Goal: Ask a question: Seek information or help from site administrators or community

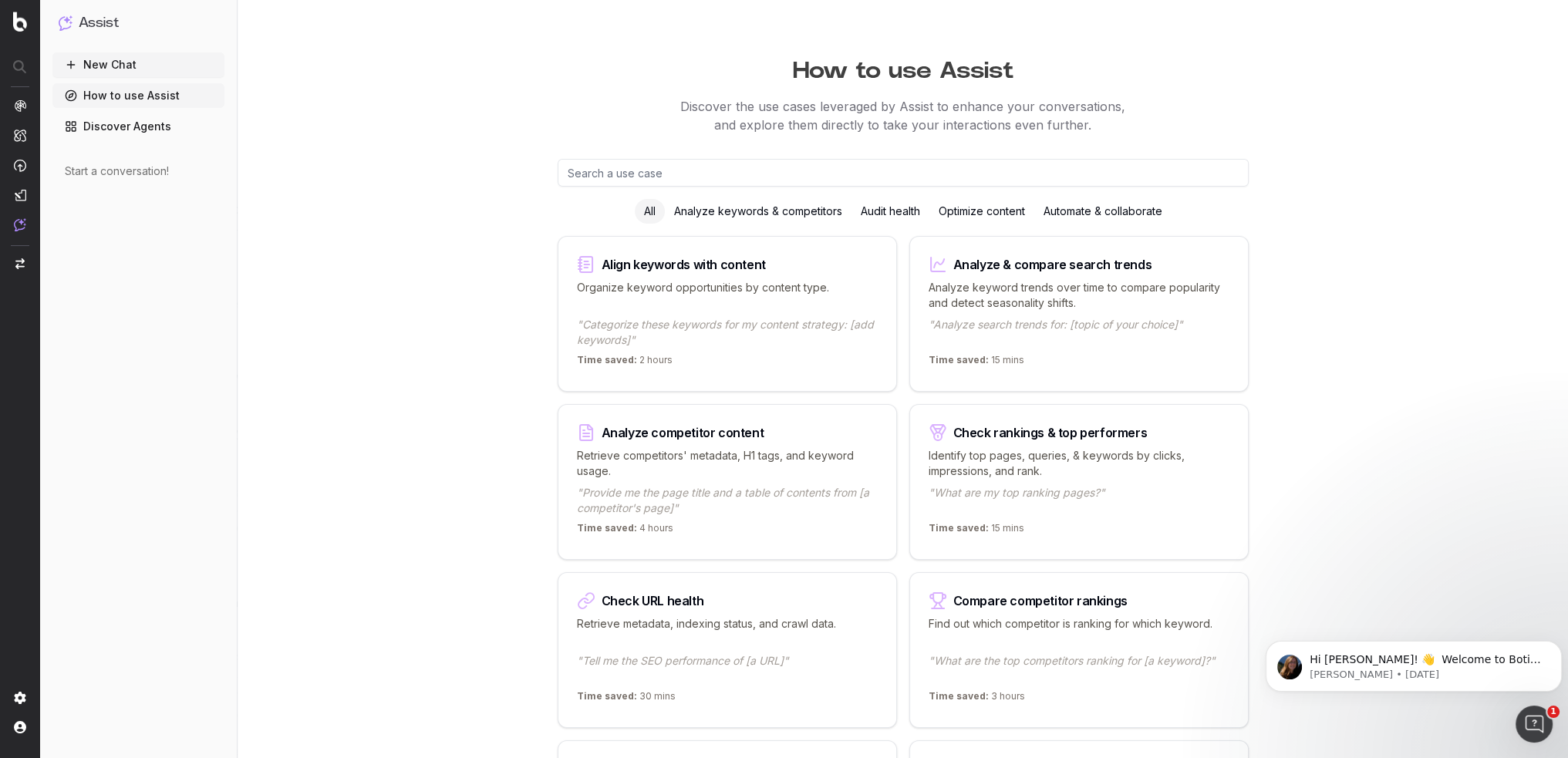
click at [113, 64] on button "New Chat" at bounding box center [139, 65] width 172 height 25
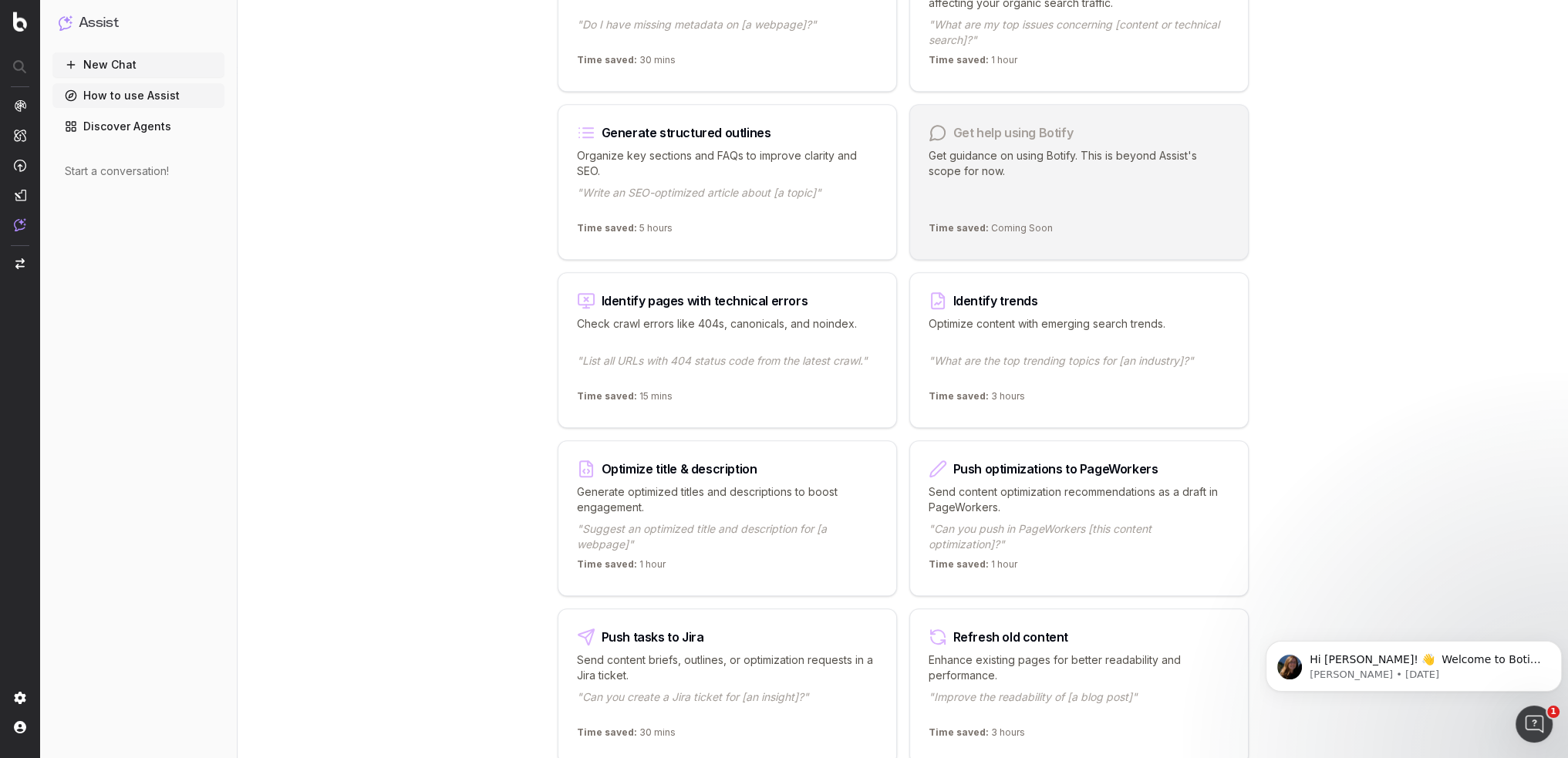
scroll to position [1311, 0]
click at [738, 502] on p "Generate optimized titles and descriptions to boost engagement." at bounding box center [728, 497] width 301 height 31
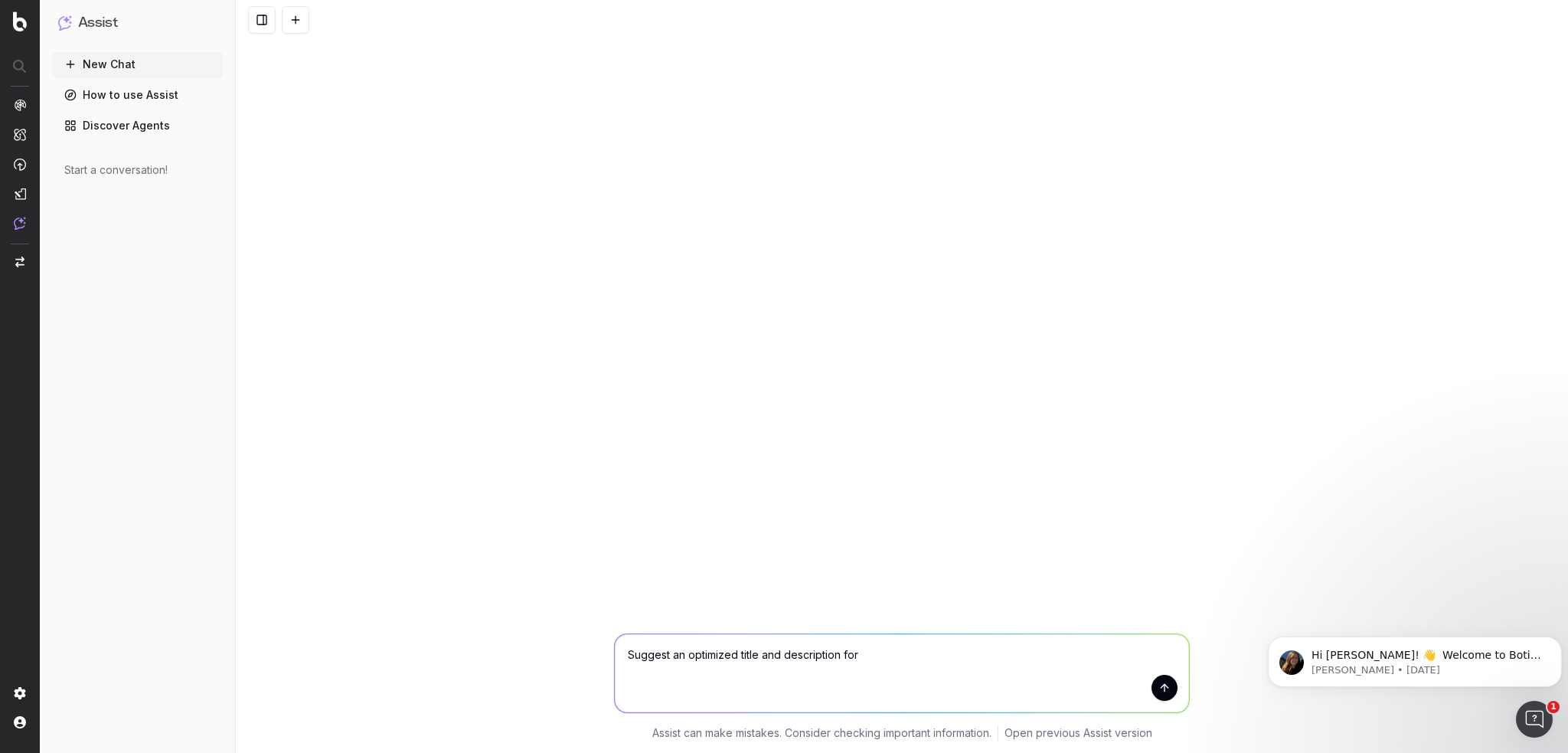
click at [946, 664] on textarea "Suggest an optimized title and description for" at bounding box center [901, 673] width 574 height 78
paste textarea "[URL][DOMAIN_NAME]"
type textarea "Suggest an optimized title and description for [URL][DOMAIN_NAME]"
click at [1166, 685] on button "submit" at bounding box center [1164, 688] width 26 height 26
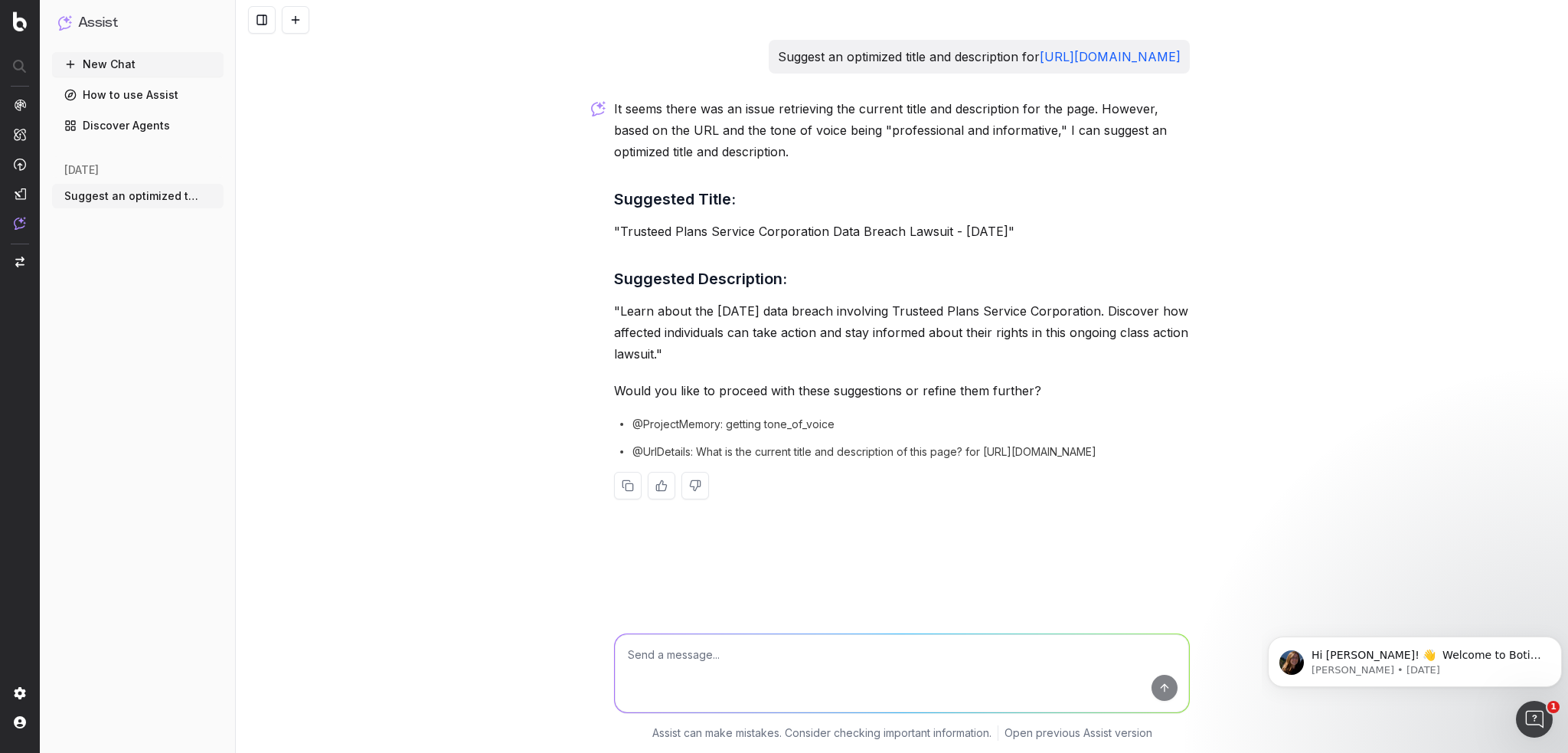
click at [892, 660] on textarea at bounding box center [901, 673] width 574 height 78
drag, startPoint x: 778, startPoint y: 373, endPoint x: 618, endPoint y: 332, distance: 165.2
click at [618, 332] on p ""Learn about the [DATE] data breach involving Trusteed Plans Service Corporatio…" at bounding box center [902, 332] width 575 height 64
copy p "Learn about the [DATE] data breach involving Trusteed Plans Service Corporation…"
click at [796, 653] on textarea at bounding box center [901, 673] width 574 height 78
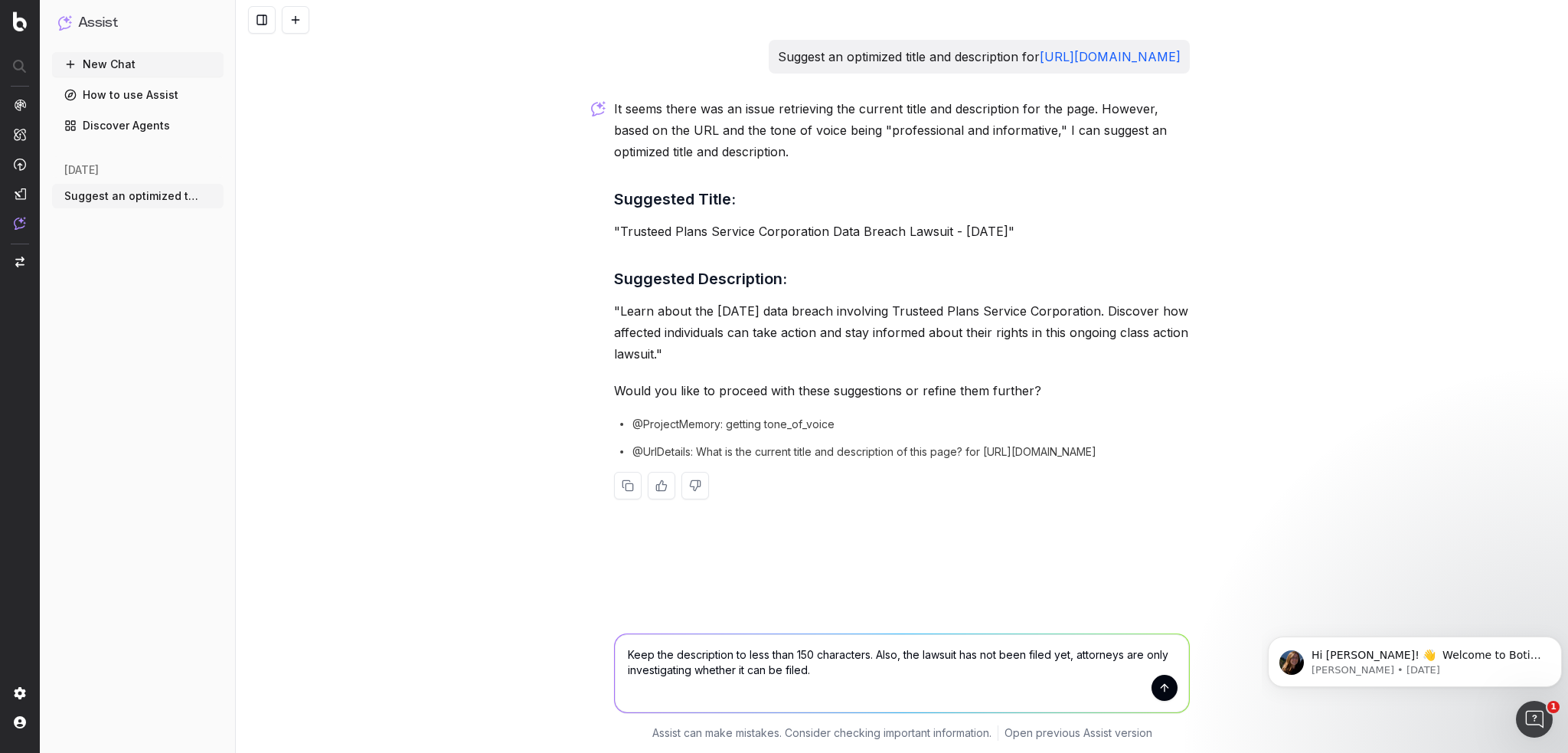
type textarea "Keep the description to less than 150 characters. Also, the lawsuit has not bee…"
click at [1167, 691] on button "submit" at bounding box center [1164, 688] width 26 height 26
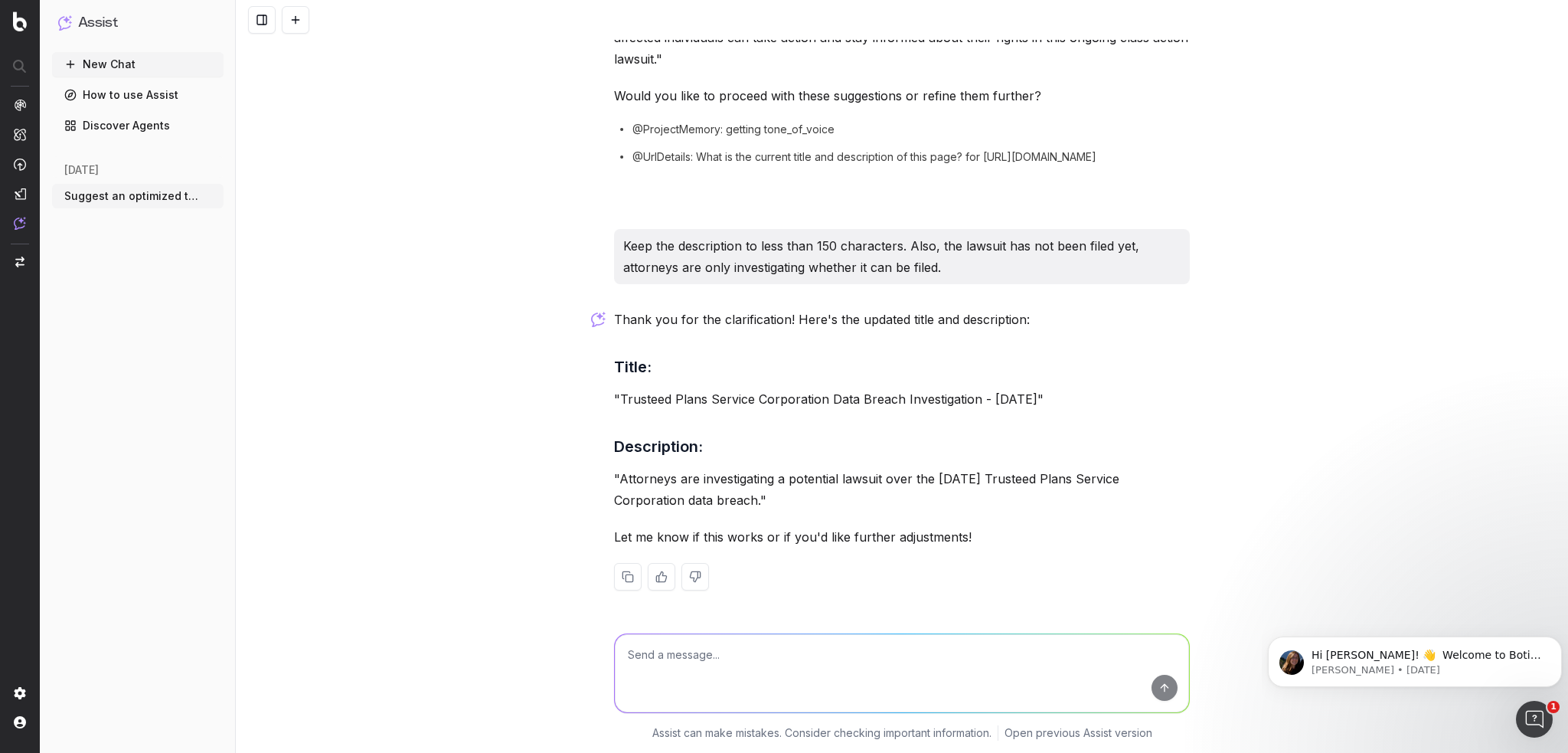
scroll to position [316, 0]
click at [819, 662] on textarea at bounding box center [901, 673] width 574 height 78
type textarea "Better, but the data breach did not occur in [DATE]. It was discovered in [DATE…"
click at [1157, 689] on button "submit" at bounding box center [1164, 688] width 26 height 26
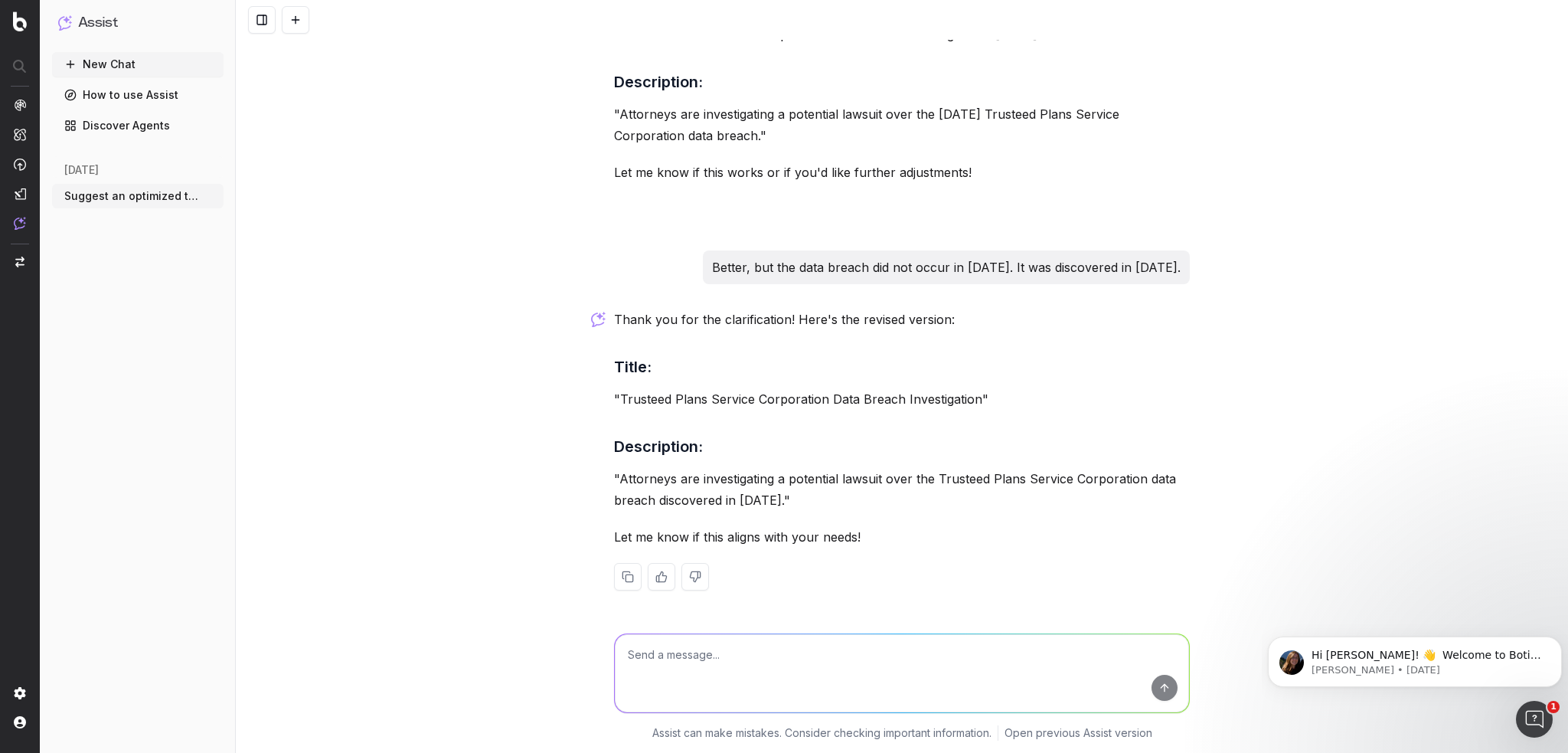
scroll to position [701, 0]
click at [900, 654] on textarea at bounding box center [901, 673] width 574 height 78
type textarea "can you make the title more news-like?"
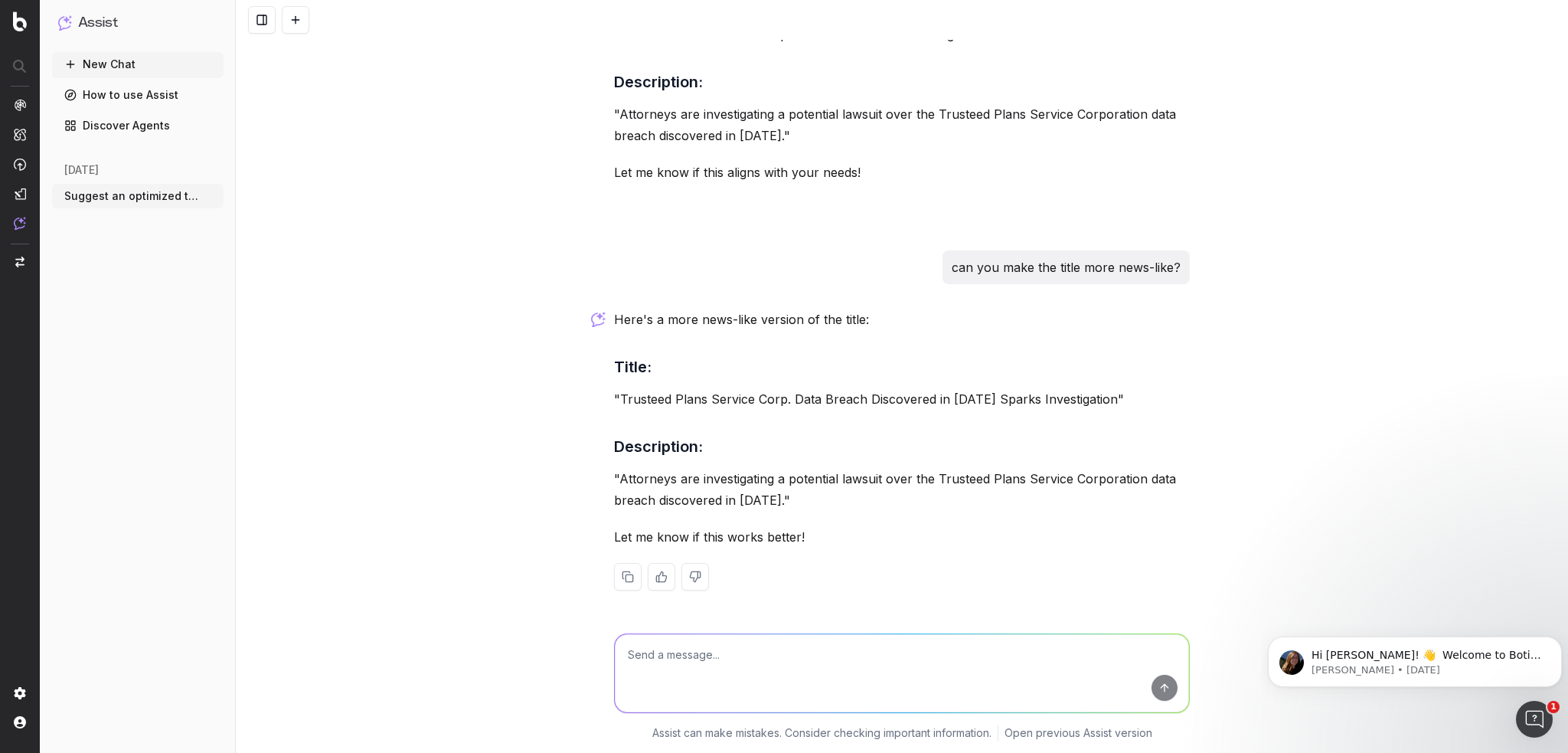
scroll to position [1066, 0]
type textarea "the title should also be less than 70 characters"
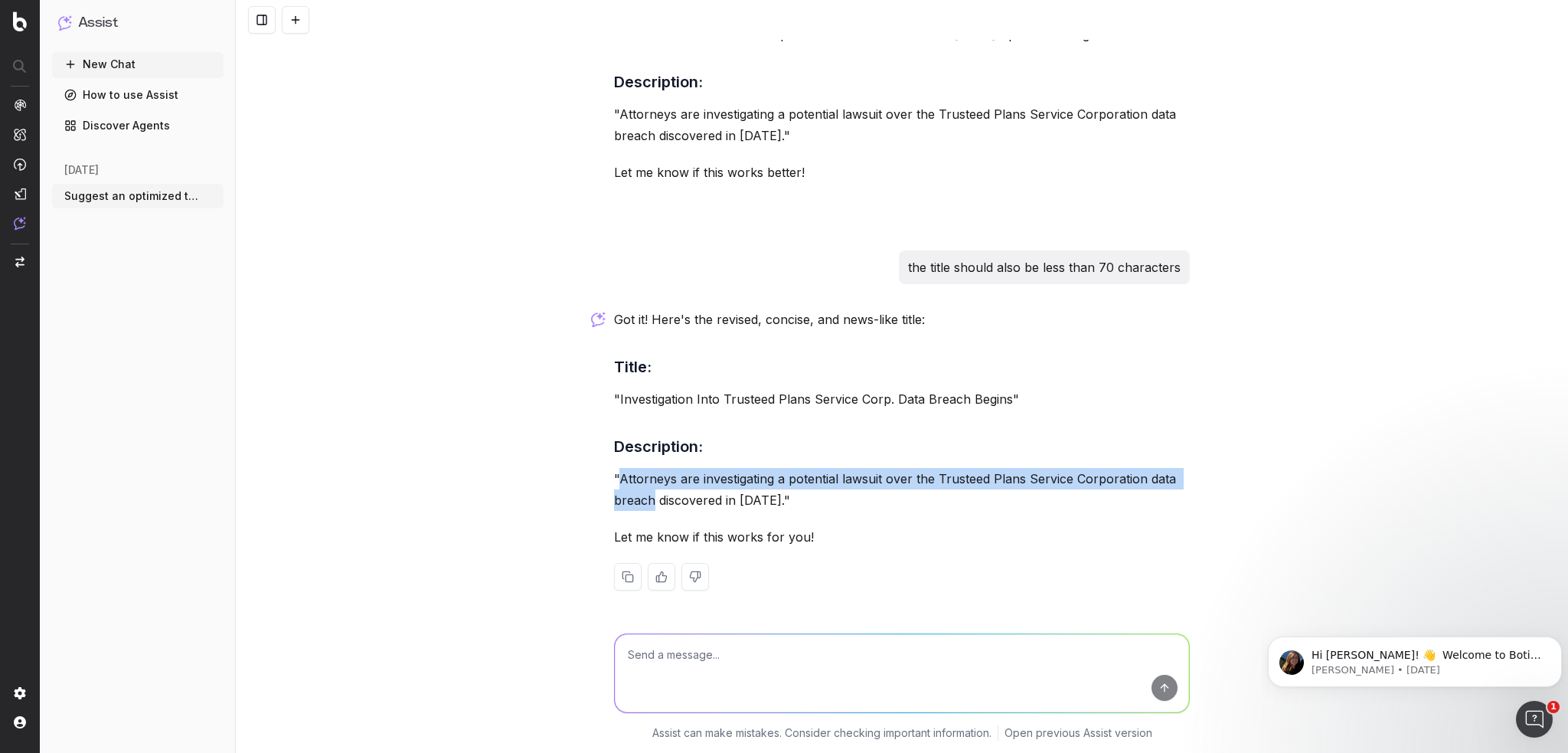
drag, startPoint x: 614, startPoint y: 478, endPoint x: 649, endPoint y: 507, distance: 45.5
click at [649, 507] on p ""Attorneys are investigating a potential lawsuit over the Trusteed Plans Servic…" at bounding box center [902, 490] width 575 height 43
copy p "Attorneys are investigating a potential lawsuit over the Trusteed Plans Service…"
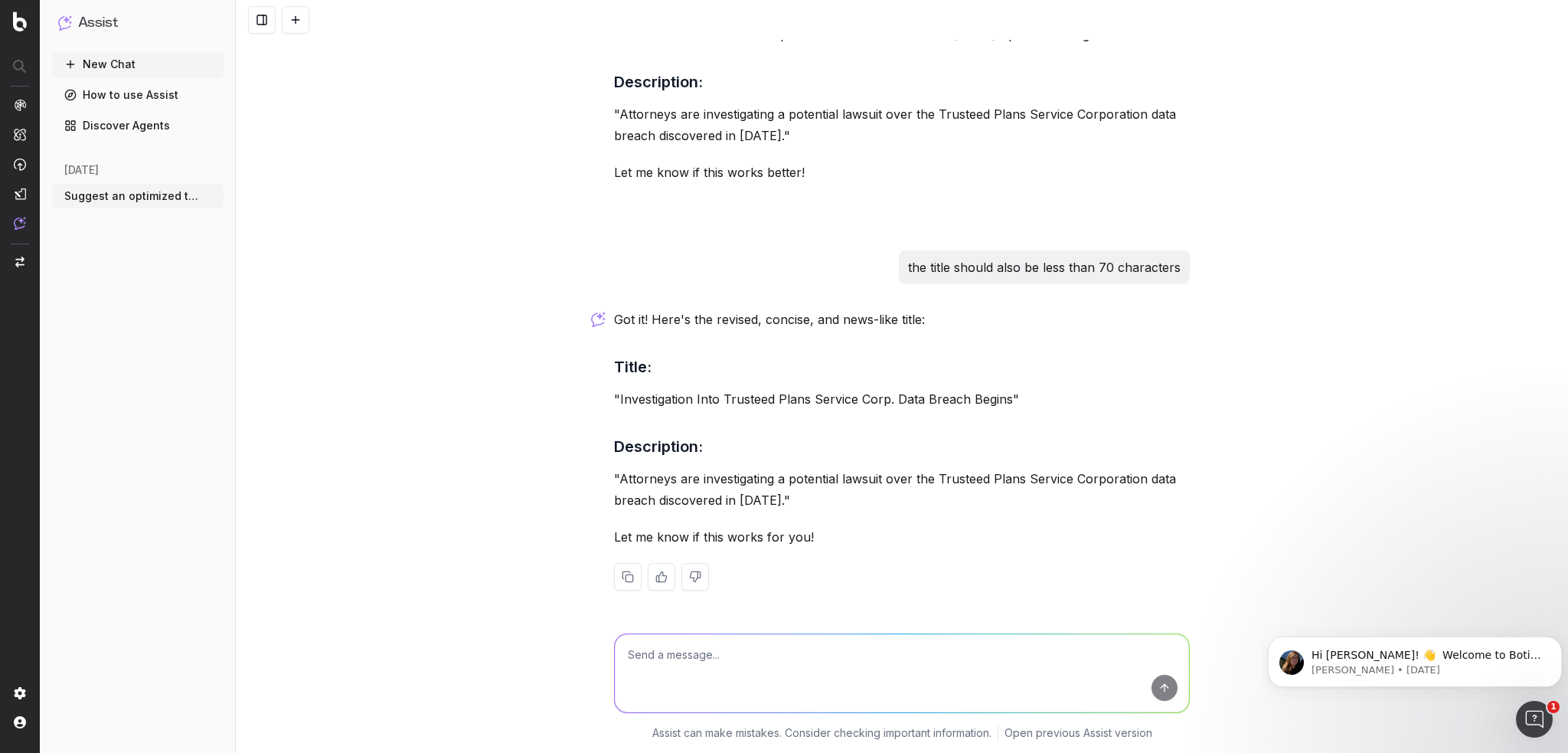
click at [973, 667] on textarea at bounding box center [901, 673] width 574 height 78
paste textarea "Trusteed Plans Service Corporation Data Breach Sparks Investigation"
type textarea "how is this for a title? Trusteed Plans Service Corporation Data Breach Sparks …"
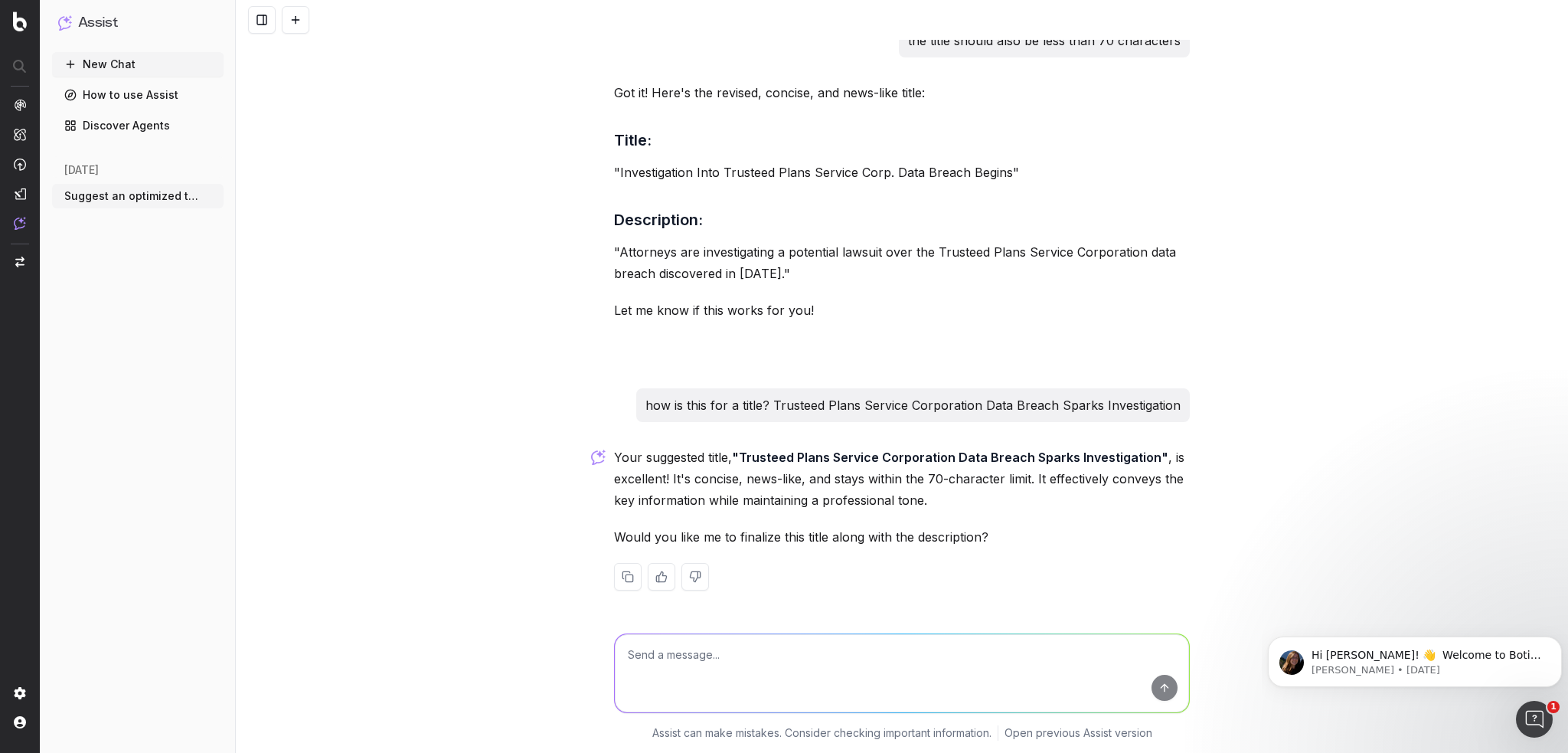
scroll to position [1657, 0]
click at [1430, 323] on div "Suggest an optimized title and description for [URL][DOMAIN_NAME] It seems ther…" at bounding box center [902, 376] width 1332 height 753
